Goal: Task Accomplishment & Management: Manage account settings

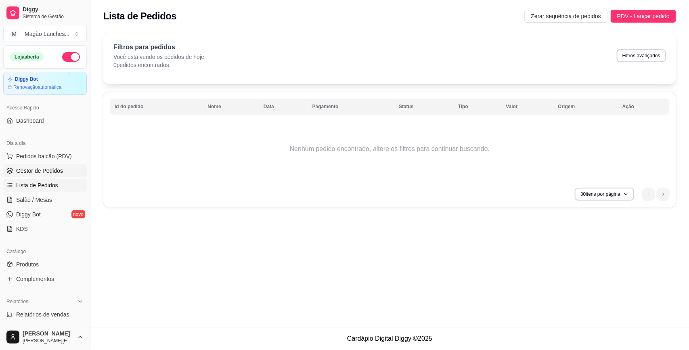
click at [39, 174] on span "Gestor de Pedidos" at bounding box center [39, 171] width 47 height 8
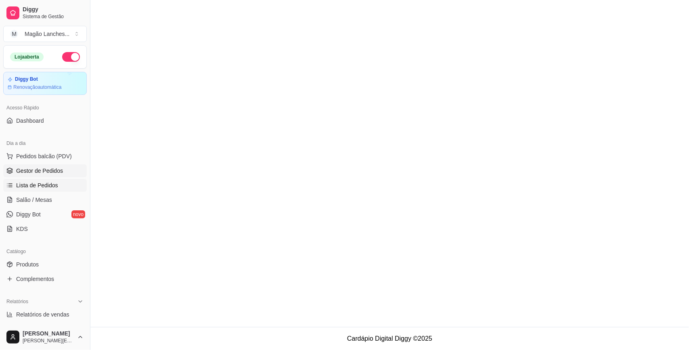
click at [50, 189] on span "Lista de Pedidos" at bounding box center [37, 185] width 42 height 8
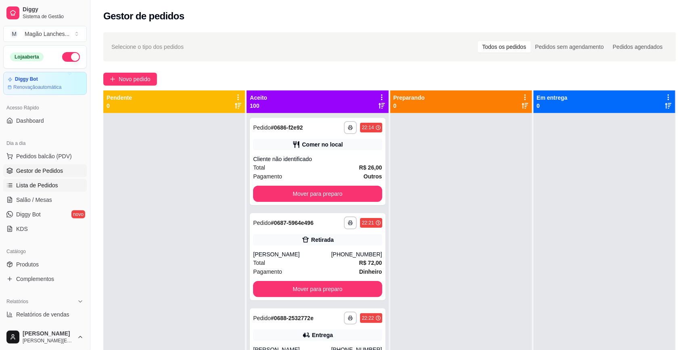
click at [47, 183] on span "Lista de Pedidos" at bounding box center [37, 185] width 42 height 8
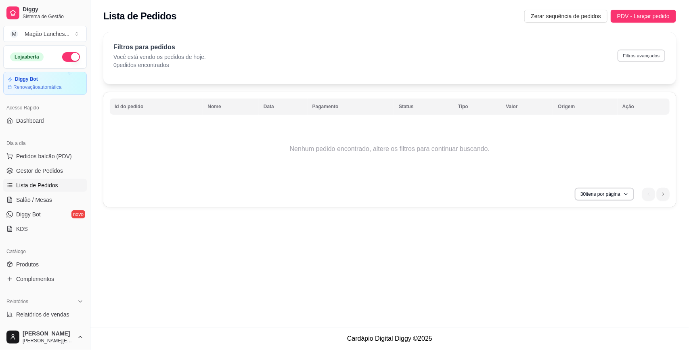
click at [643, 52] on button "Filtros avançados" at bounding box center [642, 55] width 48 height 13
select select "0"
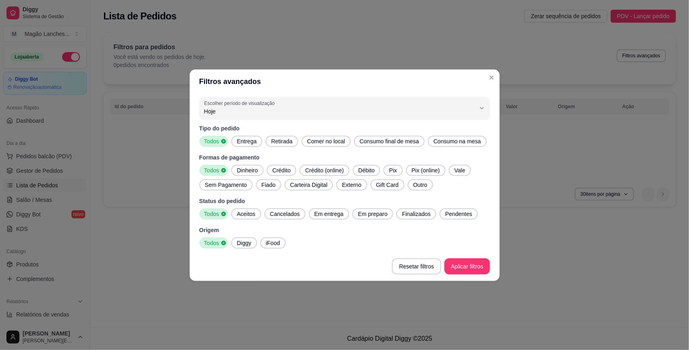
click at [277, 110] on span "Hoje" at bounding box center [339, 111] width 271 height 8
click at [277, 144] on span "Ontem" at bounding box center [340, 144] width 259 height 8
type input "1"
select select "1"
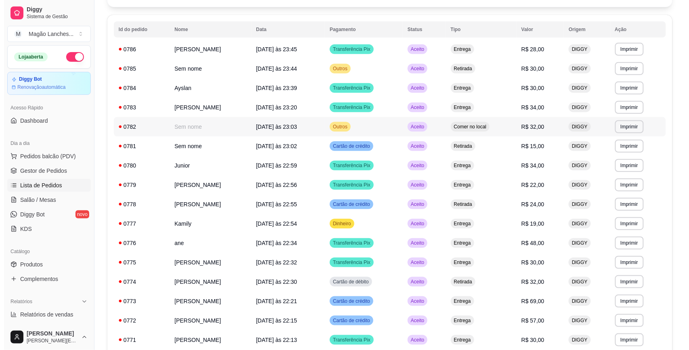
scroll to position [101, 0]
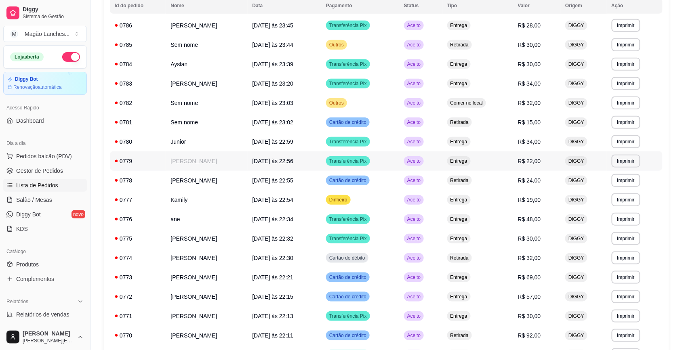
click at [160, 160] on td "0779" at bounding box center [138, 160] width 56 height 19
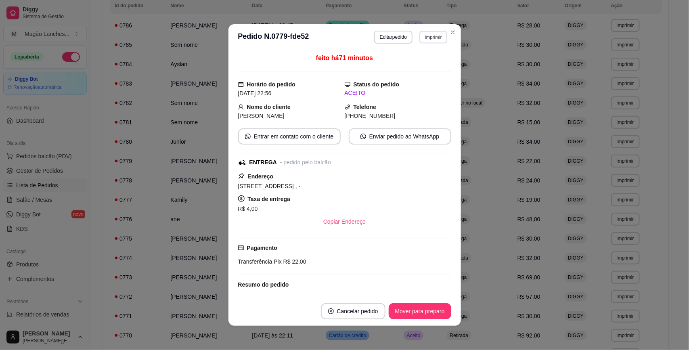
click at [423, 36] on button "Imprimir" at bounding box center [434, 37] width 28 height 13
click at [421, 69] on button "IMPRESSORA" at bounding box center [415, 65] width 57 height 13
